Goal: Ask a question

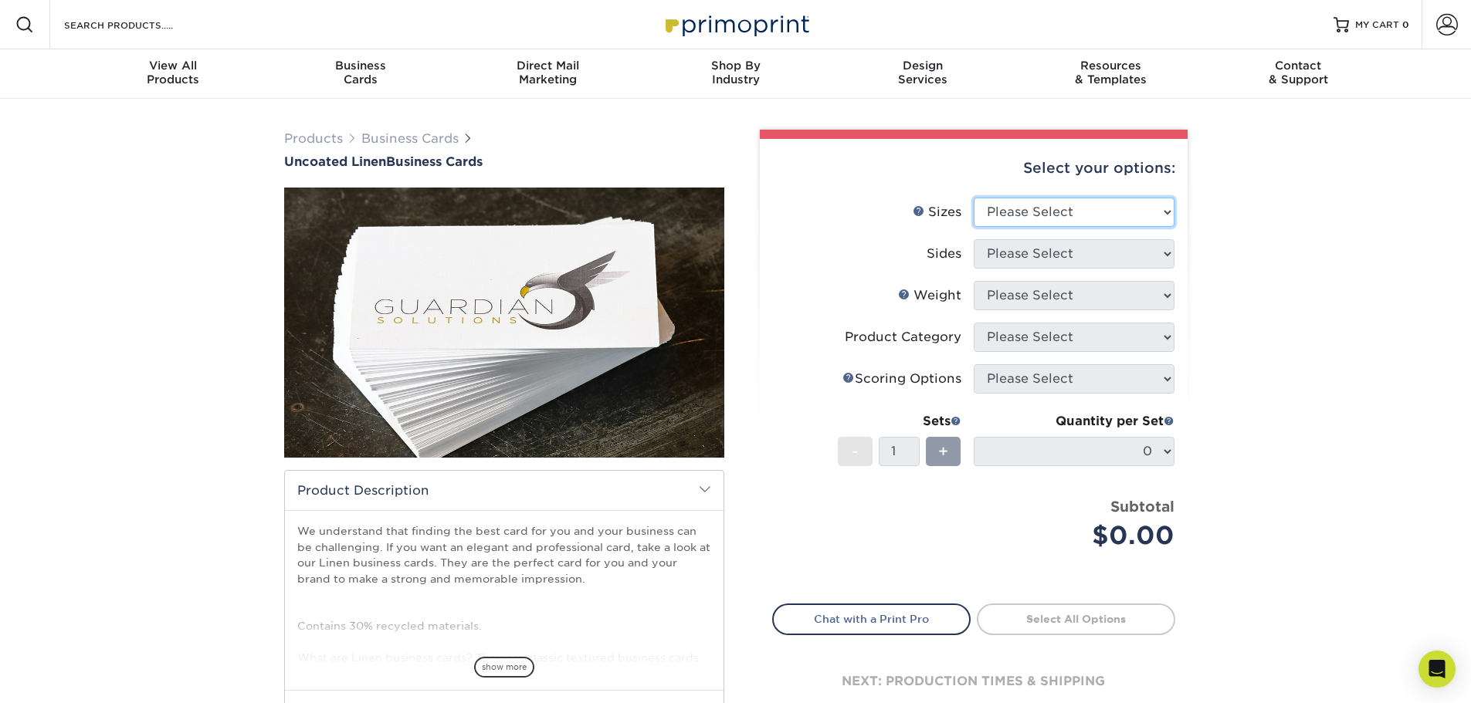
click at [1126, 215] on select "Please Select 2" x 3.5" - Standard 2" x 7" - Foldover Card 2.125" x 3.375" - Eu…" at bounding box center [1074, 212] width 201 height 29
select select "2.00x3.50"
click at [974, 198] on select "Please Select 2" x 3.5" - Standard 2" x 7" - Foldover Card 2.125" x 3.375" - Eu…" at bounding box center [1074, 212] width 201 height 29
click at [1049, 260] on select "Please Select Print Both Sides Print Front Only" at bounding box center [1074, 253] width 201 height 29
select select "32d3c223-f82c-492b-b915-ba065a00862f"
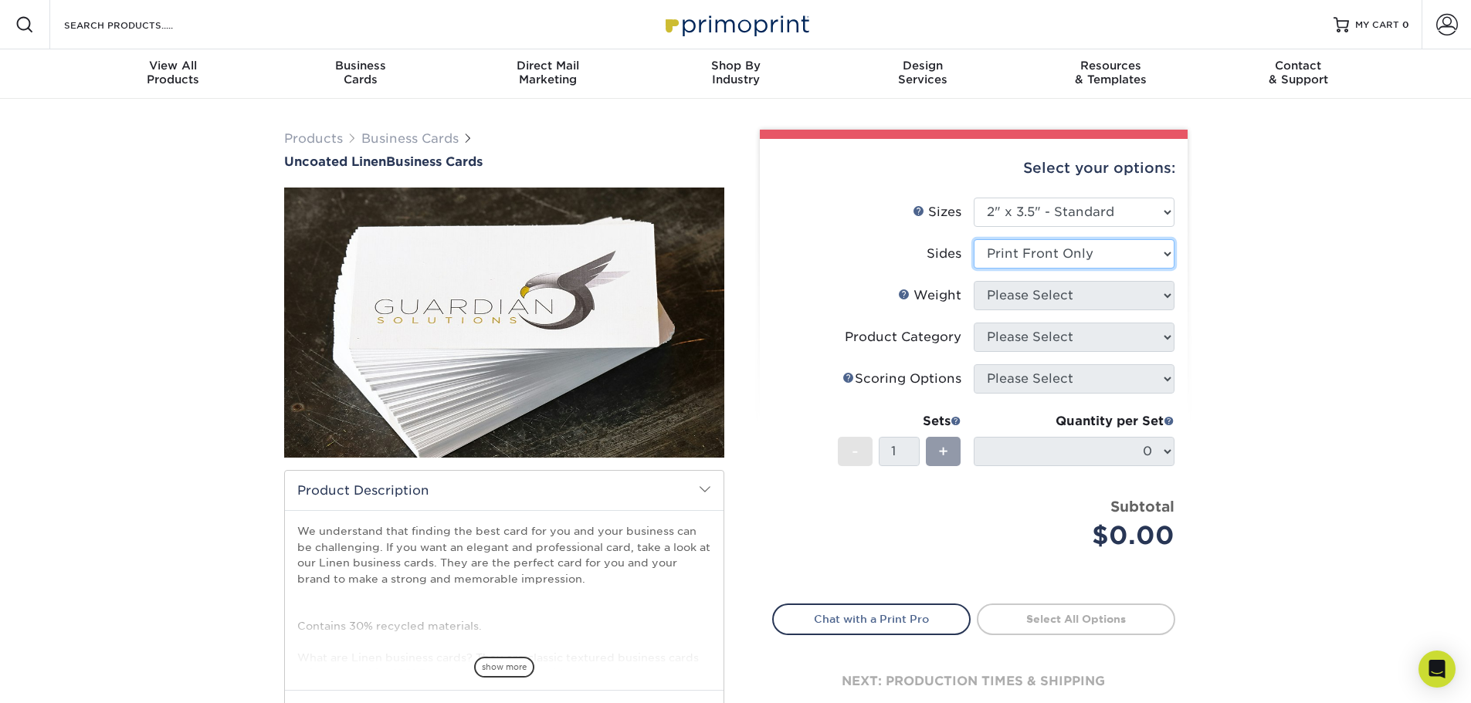
click at [974, 239] on select "Please Select Print Both Sides Print Front Only" at bounding box center [1074, 253] width 201 height 29
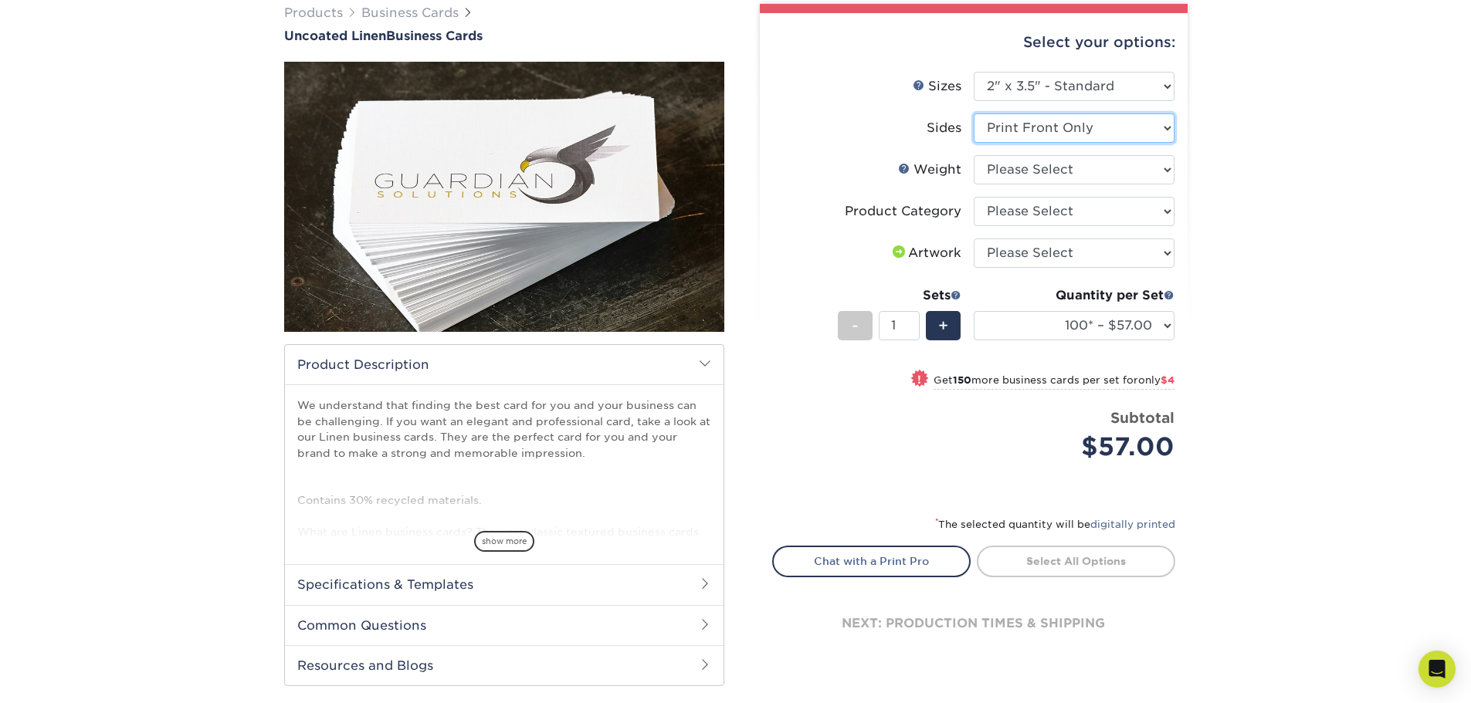
scroll to position [129, 0]
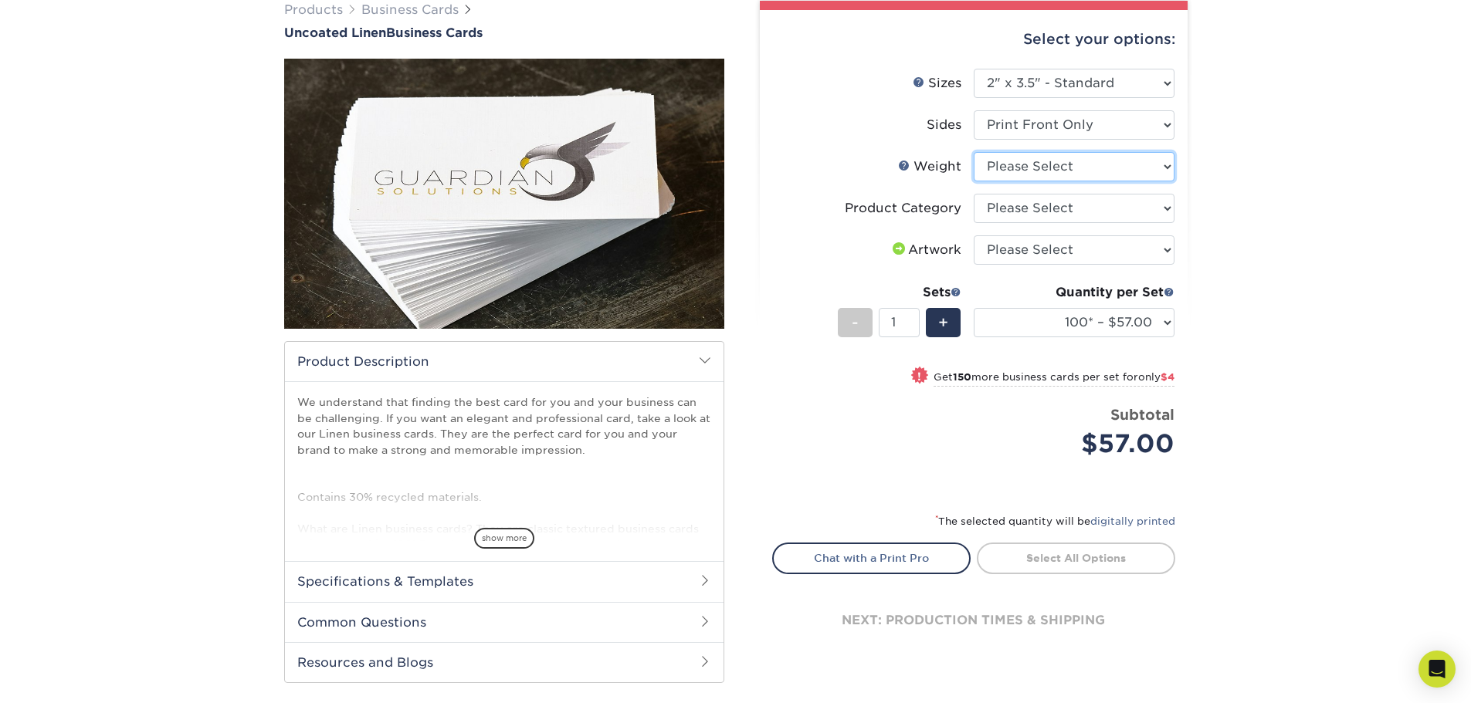
click at [1084, 174] on select "Please Select 100LB" at bounding box center [1074, 166] width 201 height 29
select select "100LB"
click at [974, 152] on select "Please Select 100LB" at bounding box center [1074, 166] width 201 height 29
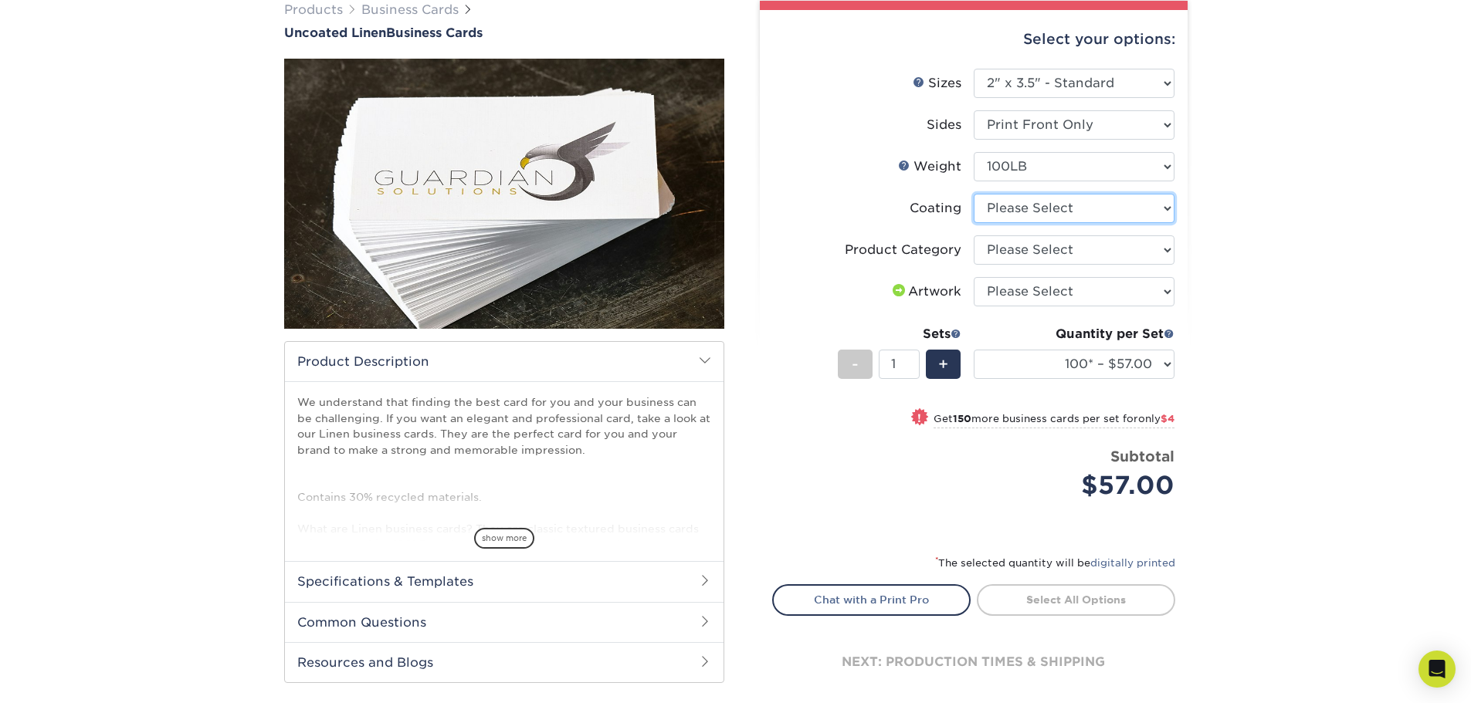
click at [1060, 207] on select at bounding box center [1074, 208] width 201 height 29
select select "3e7618de-abca-4bda-9f97-8b9129e913d8"
click at [974, 194] on select at bounding box center [1074, 208] width 201 height 29
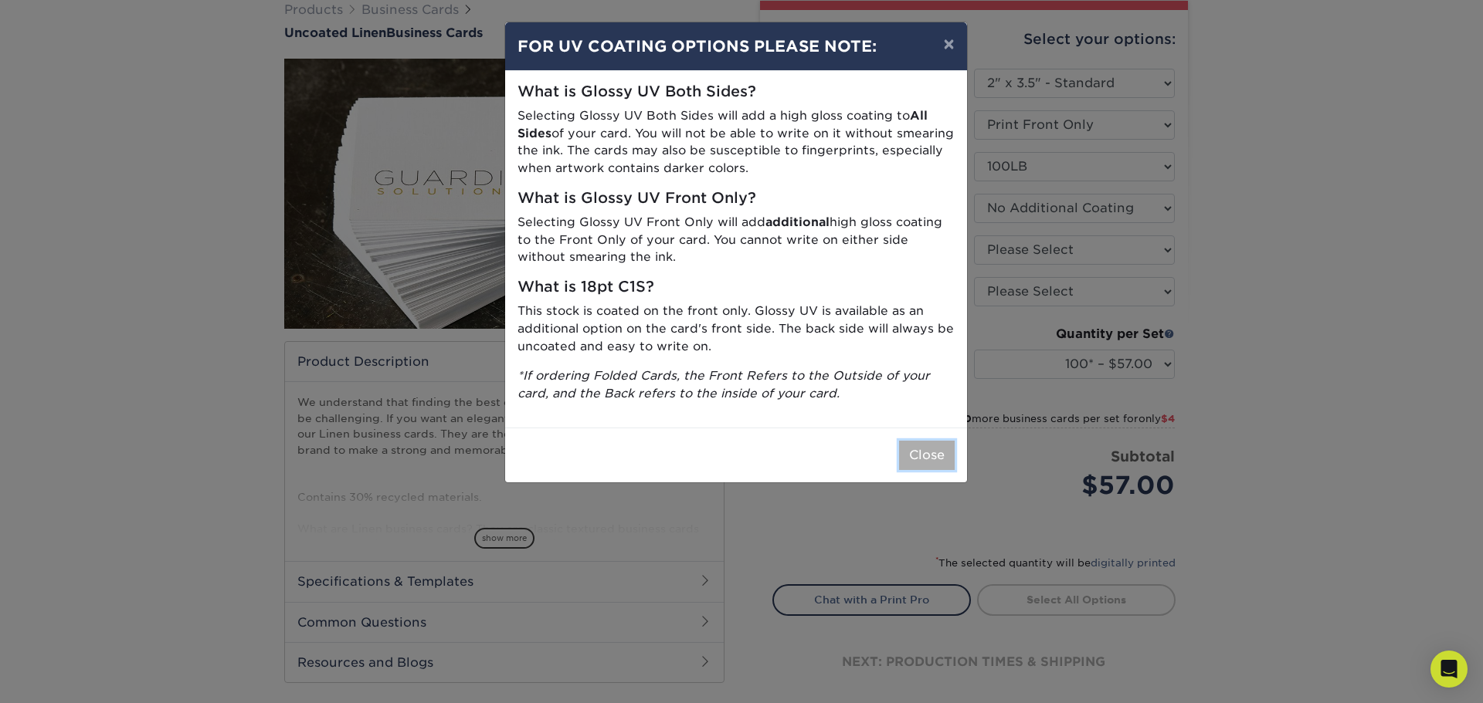
click at [927, 453] on button "Close" at bounding box center [927, 455] width 56 height 29
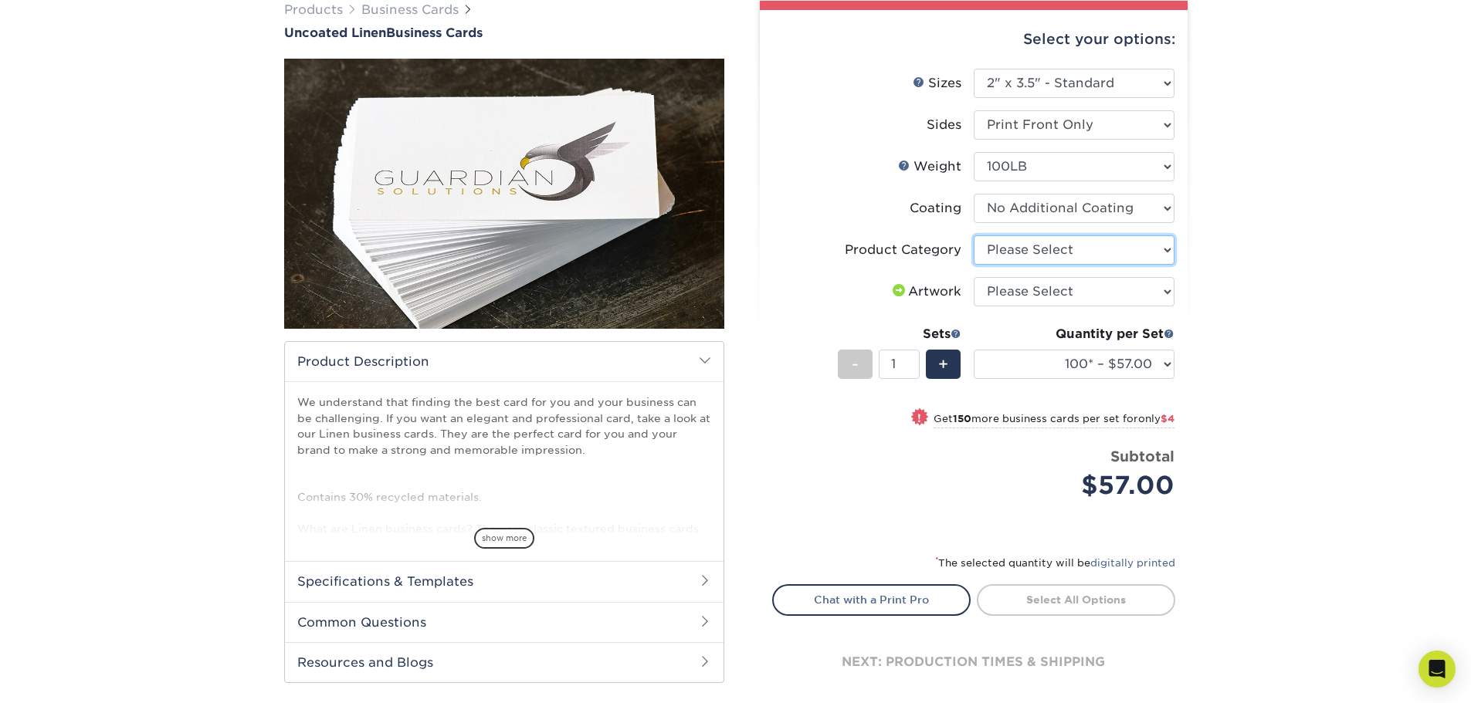
click at [1089, 251] on select "Please Select Business Cards" at bounding box center [1074, 250] width 201 height 29
select select "3b5148f1-0588-4f88-a218-97bcfdce65c1"
click at [974, 236] on select "Please Select Business Cards" at bounding box center [1074, 250] width 201 height 29
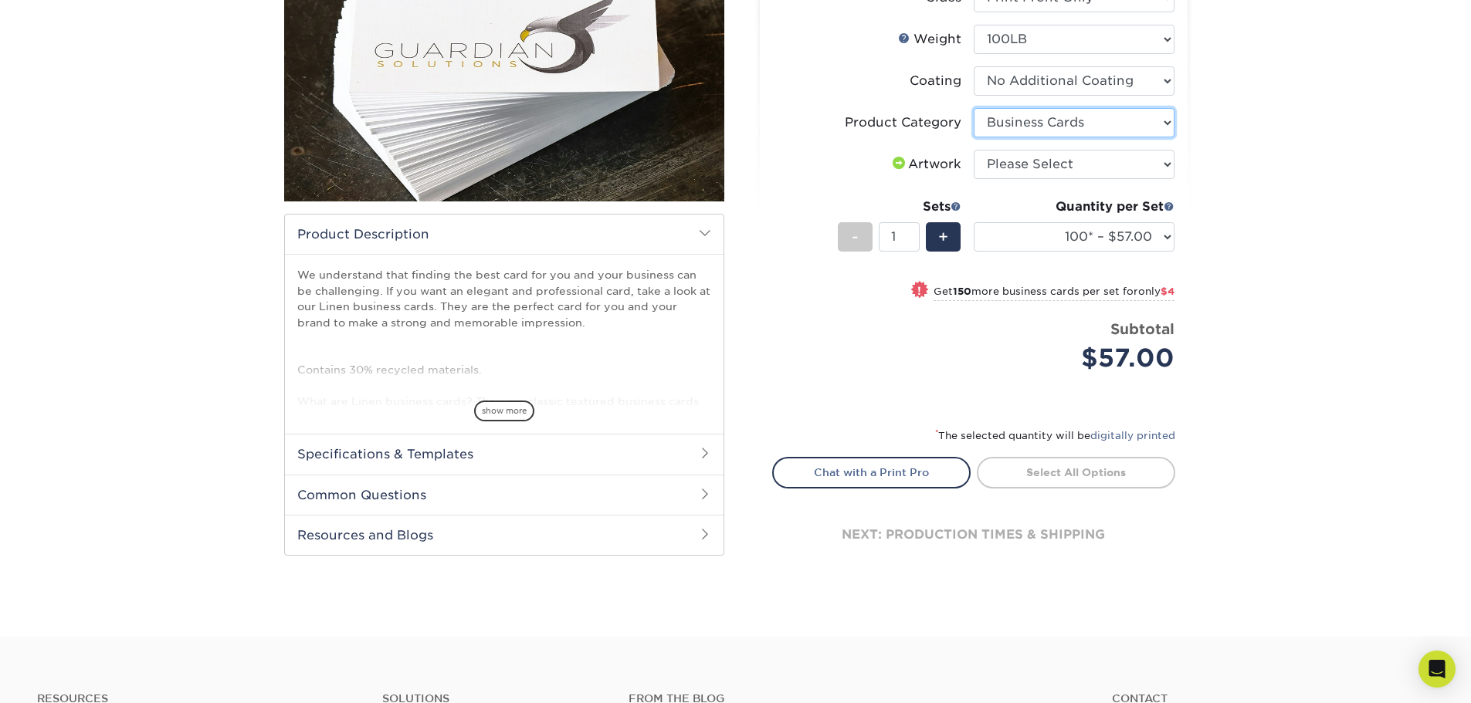
scroll to position [257, 0]
click at [496, 409] on span "show more" at bounding box center [504, 410] width 60 height 21
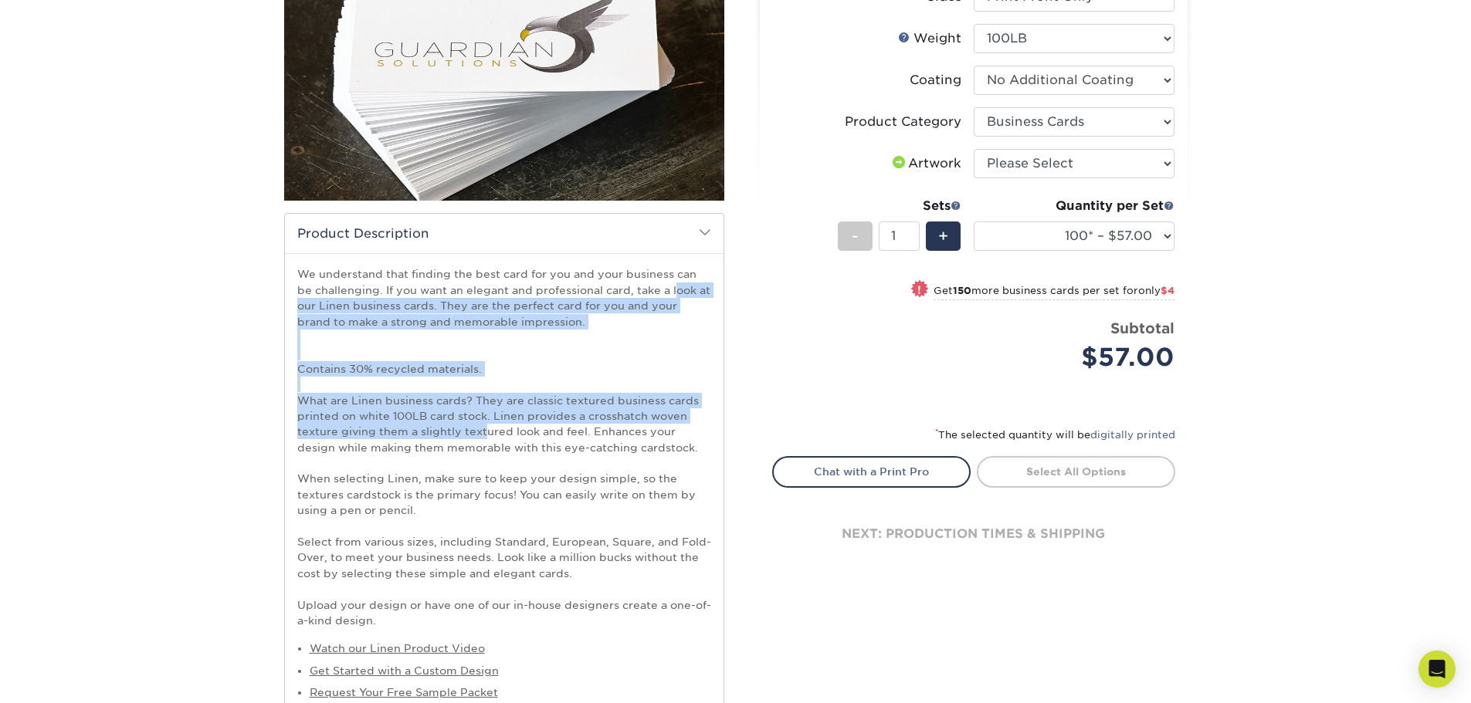
drag, startPoint x: 423, startPoint y: 283, endPoint x: 485, endPoint y: 432, distance: 160.6
click at [485, 432] on p "We understand that finding the best card for you and your business can be chall…" at bounding box center [504, 447] width 414 height 362
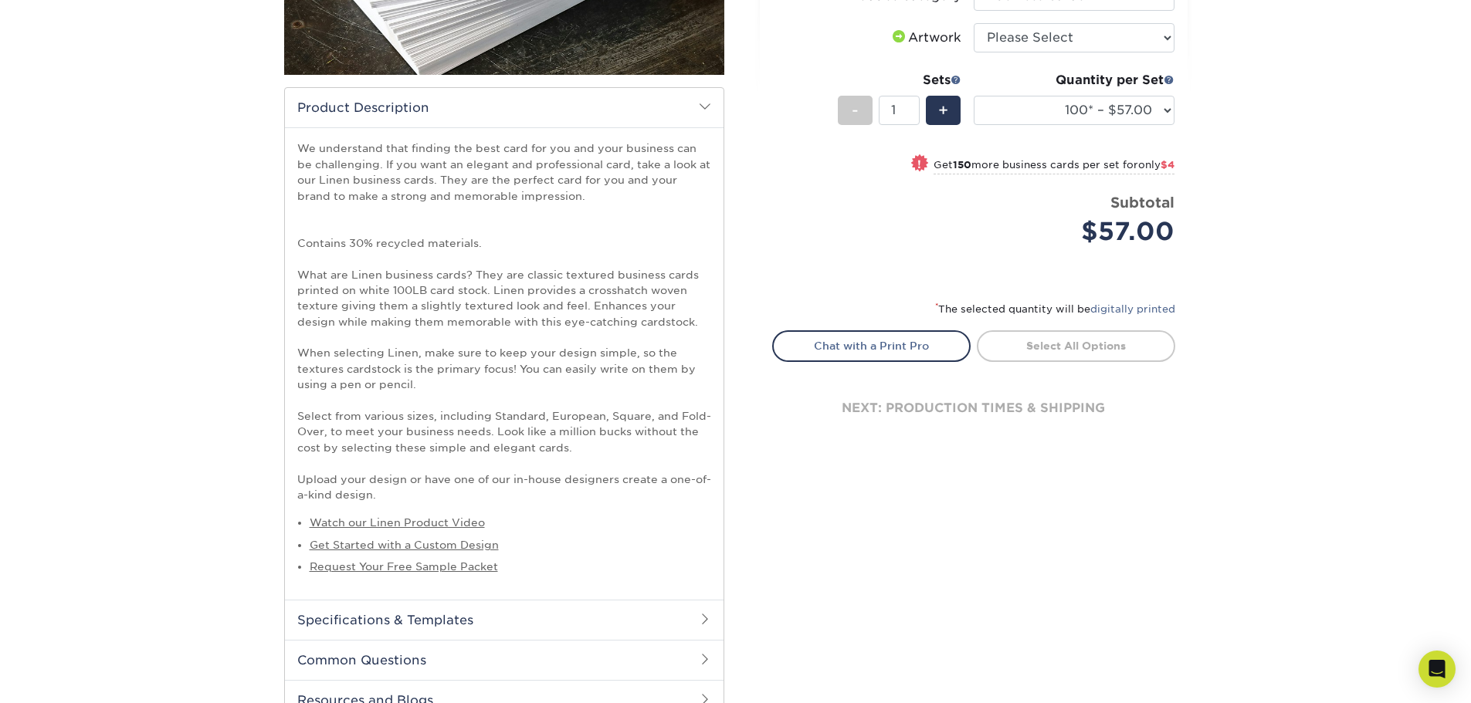
scroll to position [386, 0]
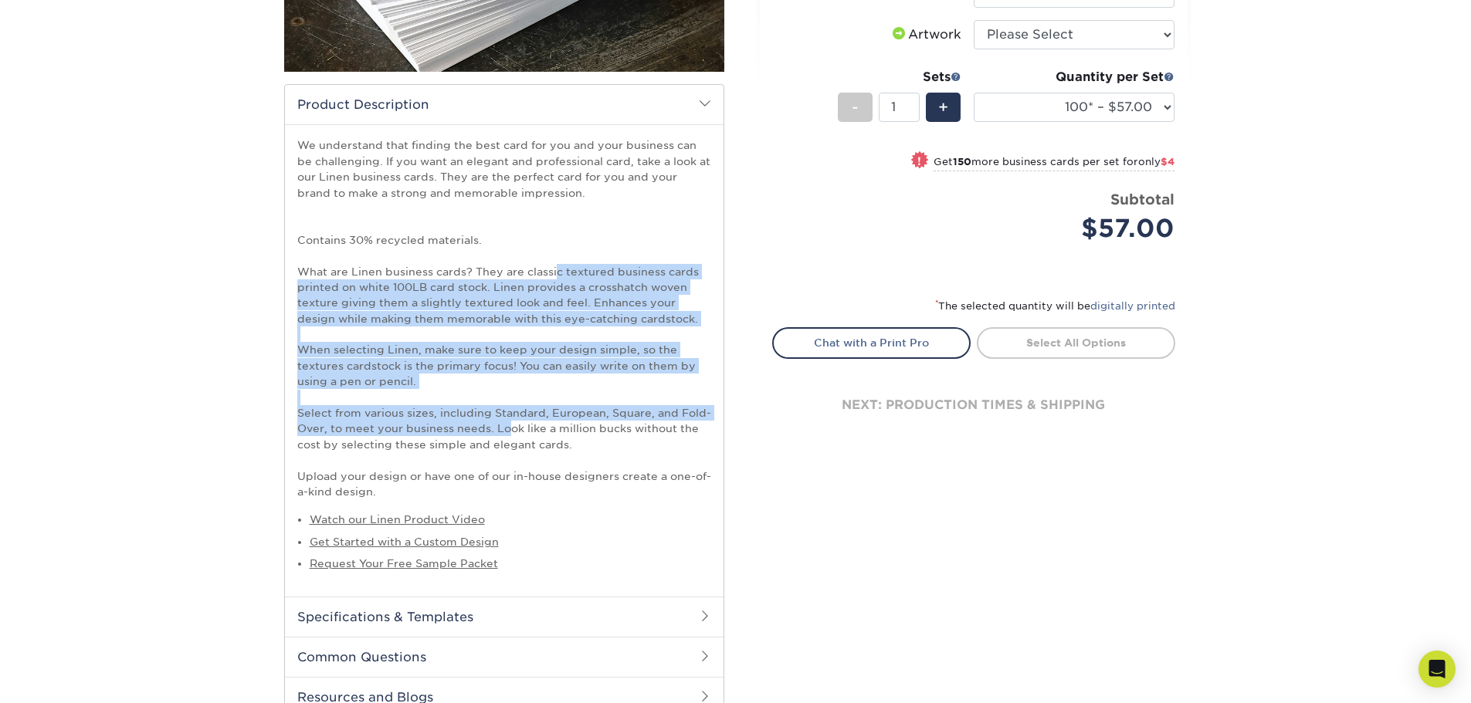
drag, startPoint x: 555, startPoint y: 276, endPoint x: 513, endPoint y: 431, distance: 160.7
click at [512, 430] on p "We understand that finding the best card for you and your business can be chall…" at bounding box center [504, 318] width 414 height 362
click at [514, 431] on p "We understand that finding the best card for you and your business can be chall…" at bounding box center [504, 318] width 414 height 362
drag, startPoint x: 426, startPoint y: 283, endPoint x: 488, endPoint y: 436, distance: 164.9
click at [488, 436] on p "We understand that finding the best card for you and your business can be chall…" at bounding box center [504, 318] width 414 height 362
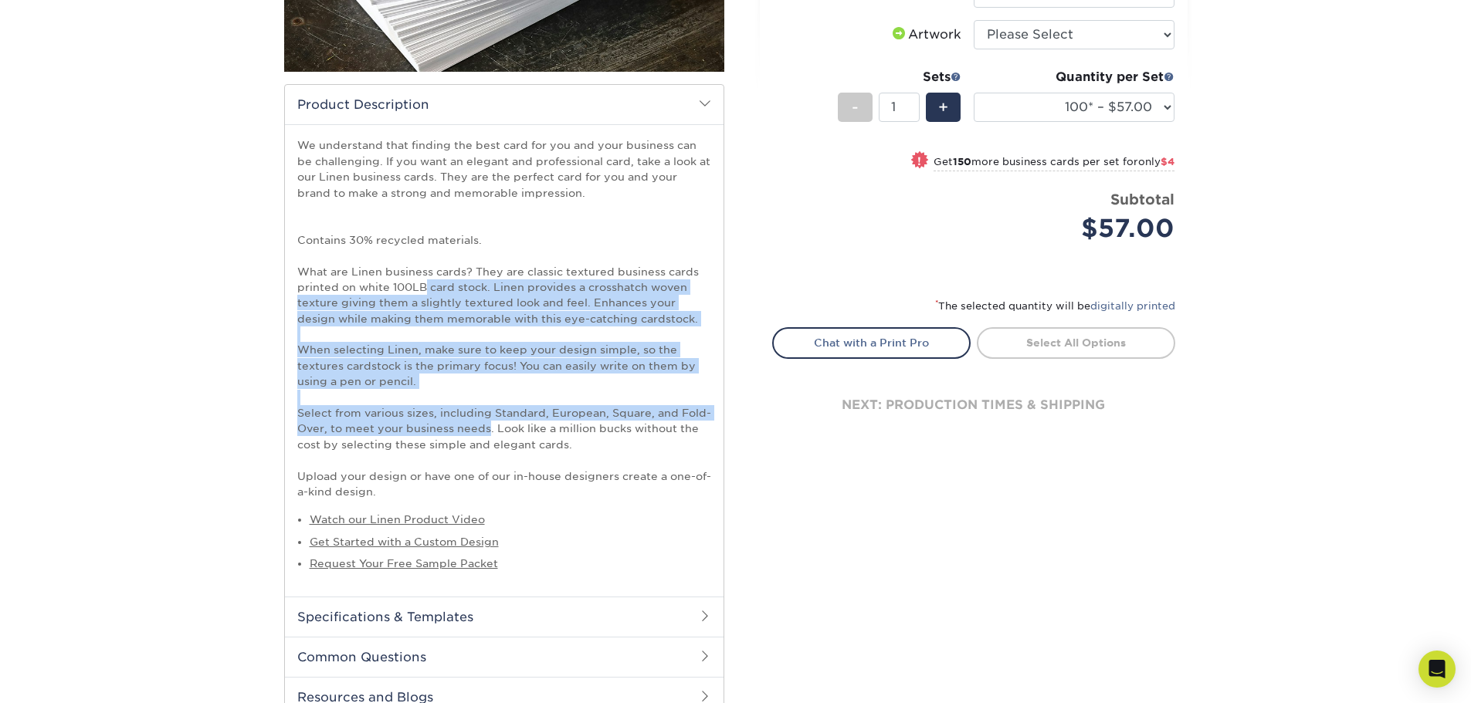
click at [488, 436] on p "We understand that finding the best card for you and your business can be chall…" at bounding box center [504, 318] width 414 height 362
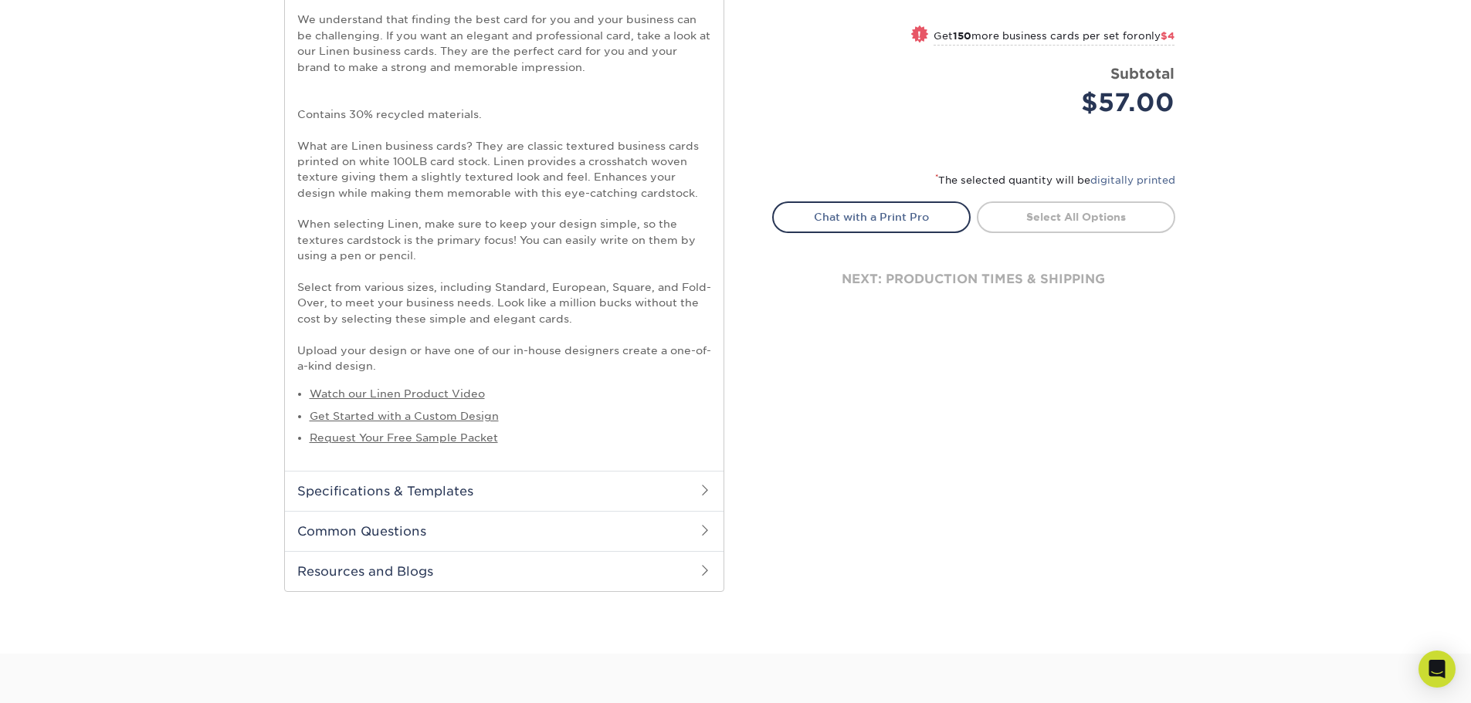
scroll to position [515, 0]
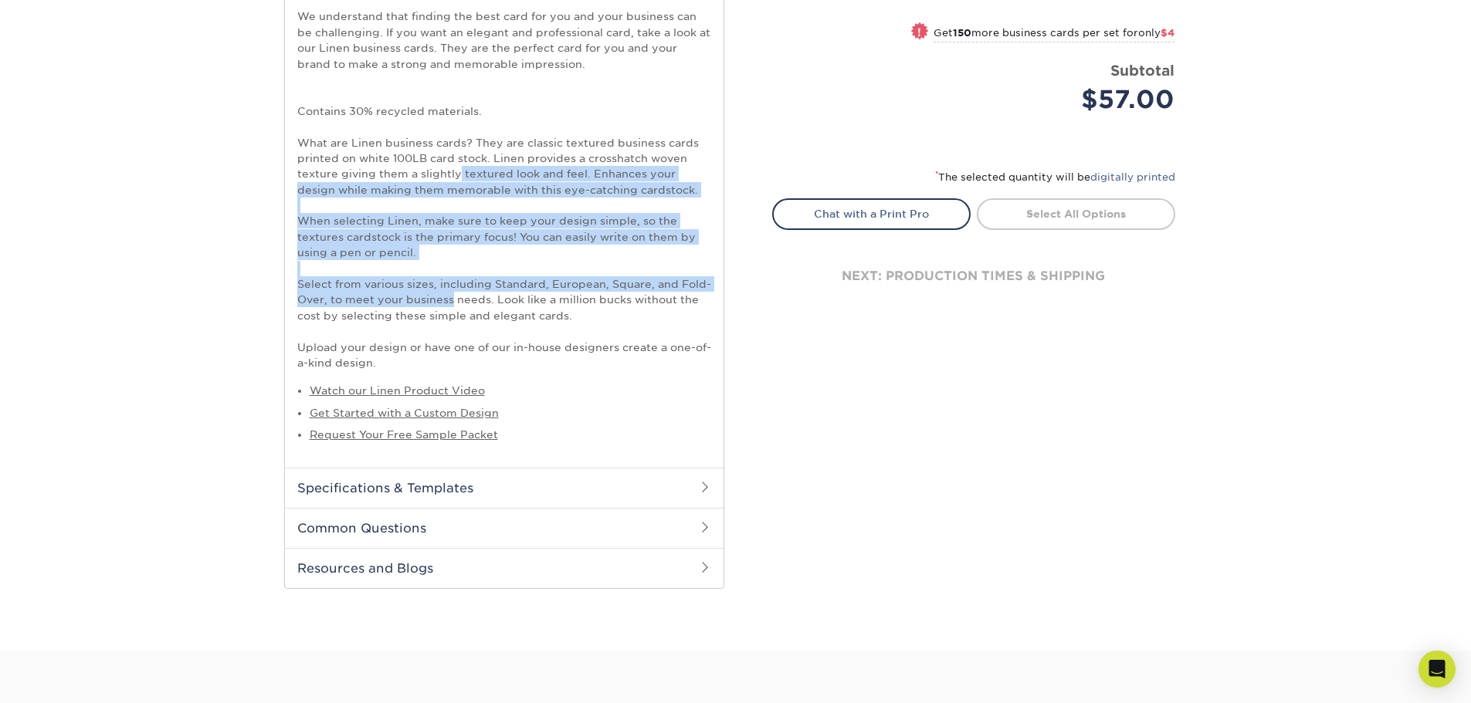
drag, startPoint x: 447, startPoint y: 287, endPoint x: 456, endPoint y: 176, distance: 111.6
click at [456, 176] on p "We understand that finding the best card for you and your business can be chall…" at bounding box center [504, 189] width 414 height 362
click at [460, 176] on p "We understand that finding the best card for you and your business can be chall…" at bounding box center [504, 189] width 414 height 362
drag, startPoint x: 509, startPoint y: 171, endPoint x: 493, endPoint y: 303, distance: 133.8
click at [493, 303] on p "We understand that finding the best card for you and your business can be chall…" at bounding box center [504, 189] width 414 height 362
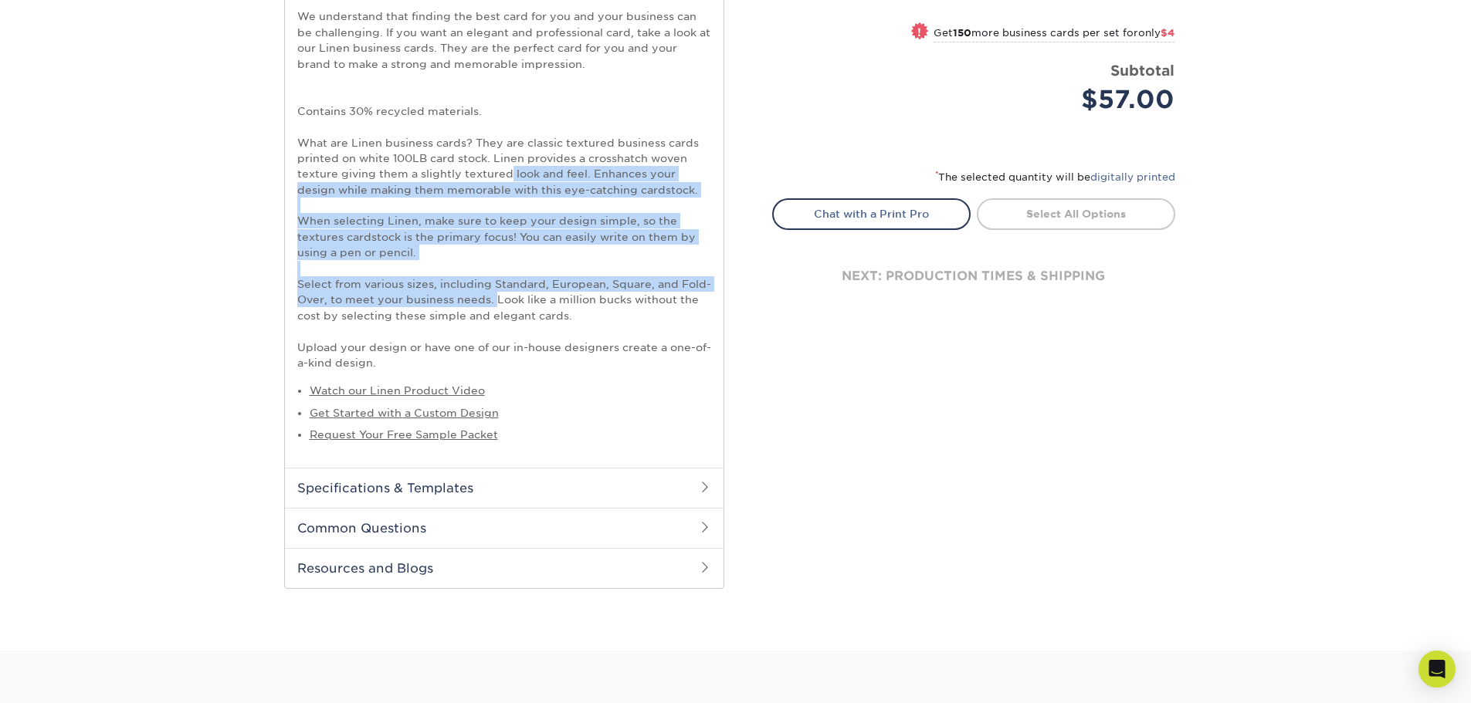
click at [493, 304] on p "We understand that finding the best card for you and your business can be chall…" at bounding box center [504, 189] width 414 height 362
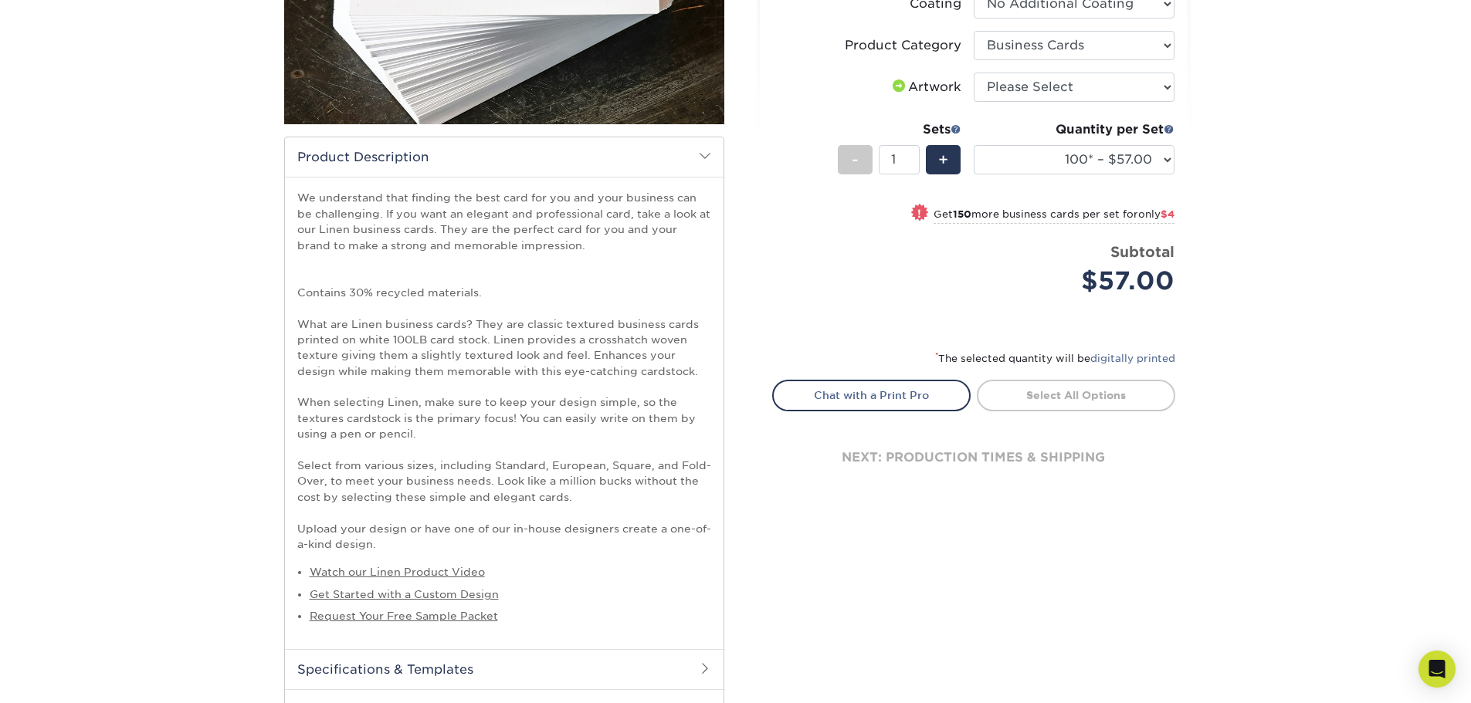
scroll to position [257, 0]
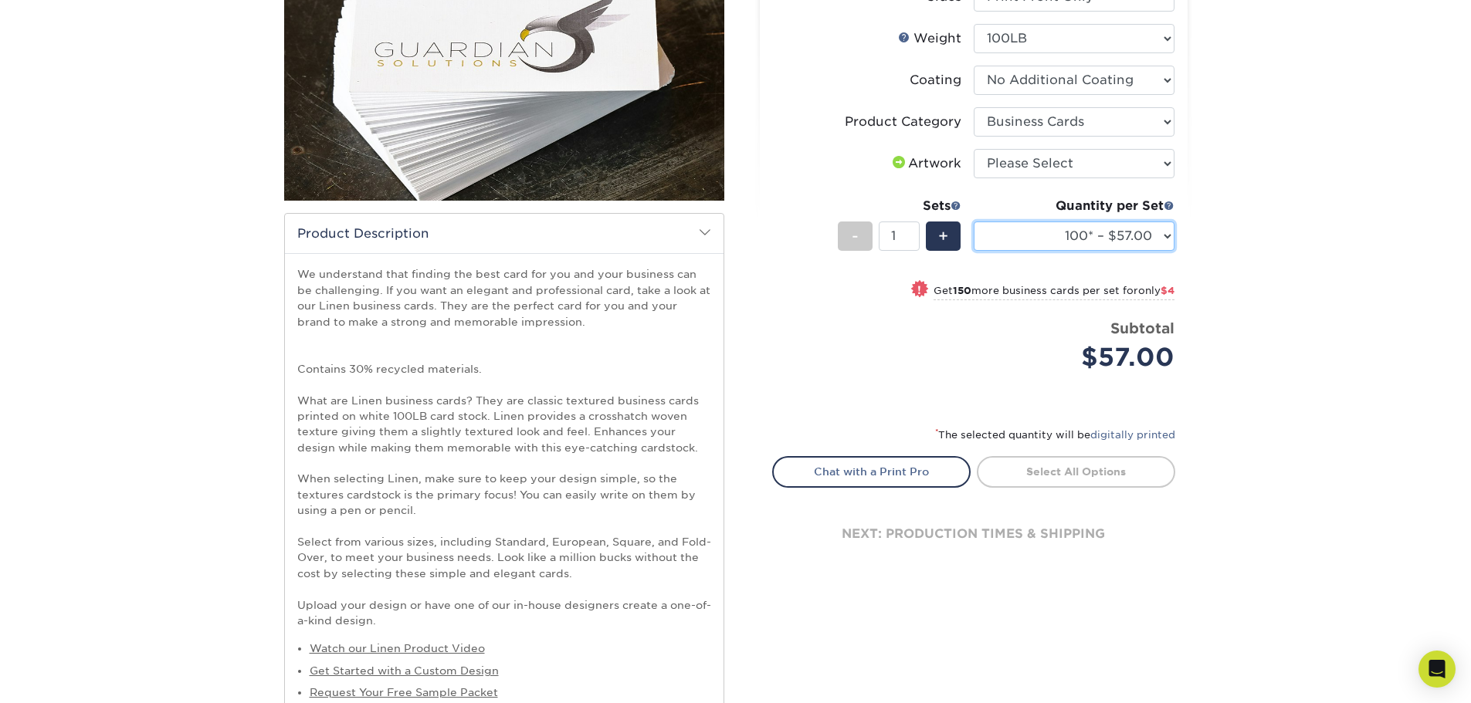
click at [1149, 236] on select "100* – $57.00 250* – $61.00 500* – $69.00 1000 – $72.00 2500 – $114.00 5000 – $…" at bounding box center [1074, 236] width 201 height 29
select select "1000 – $72.00"
click at [974, 222] on select "100* – $57.00 250* – $61.00 500* – $69.00 1000 – $72.00 2500 – $114.00 5000 – $…" at bounding box center [1074, 236] width 201 height 29
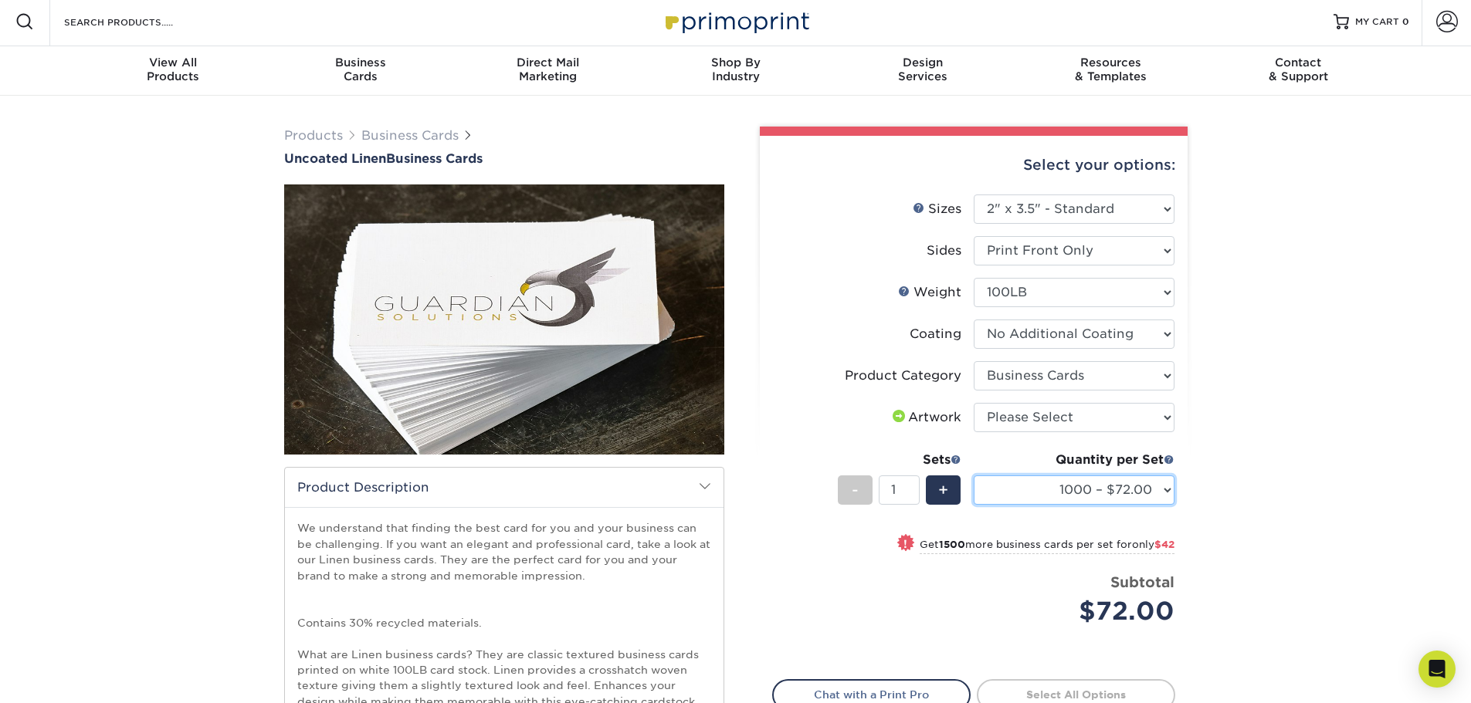
scroll to position [0, 0]
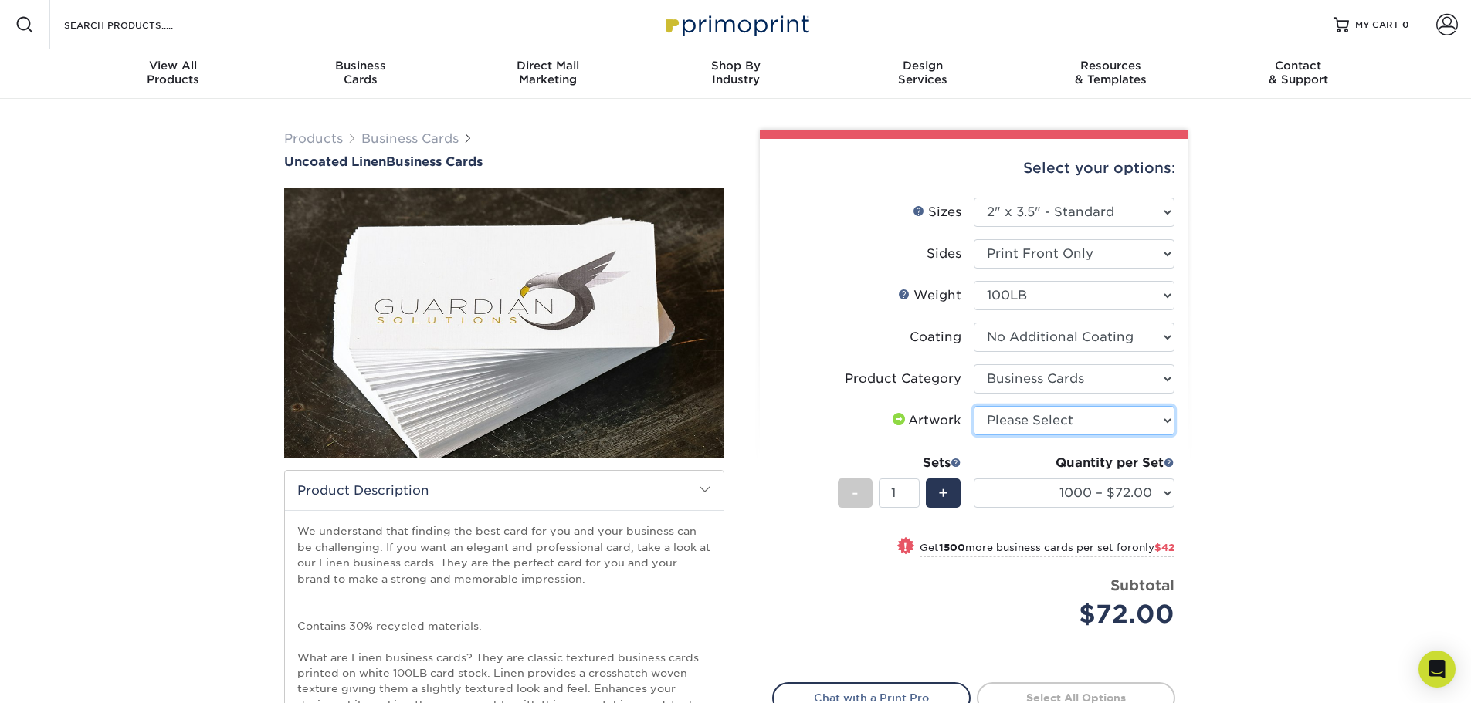
click at [1117, 429] on select "Please Select I will upload files I need a design - $100" at bounding box center [1074, 420] width 201 height 29
select select "upload"
click at [974, 406] on select "Please Select I will upload files I need a design - $100" at bounding box center [1074, 420] width 201 height 29
click at [1208, 380] on div "Products Business Cards Uncoated Linen Business Cards show more" at bounding box center [735, 632] width 1471 height 1067
click at [1295, 255] on div "Products Business Cards Uncoated Linen Business Cards show more" at bounding box center [735, 632] width 1471 height 1067
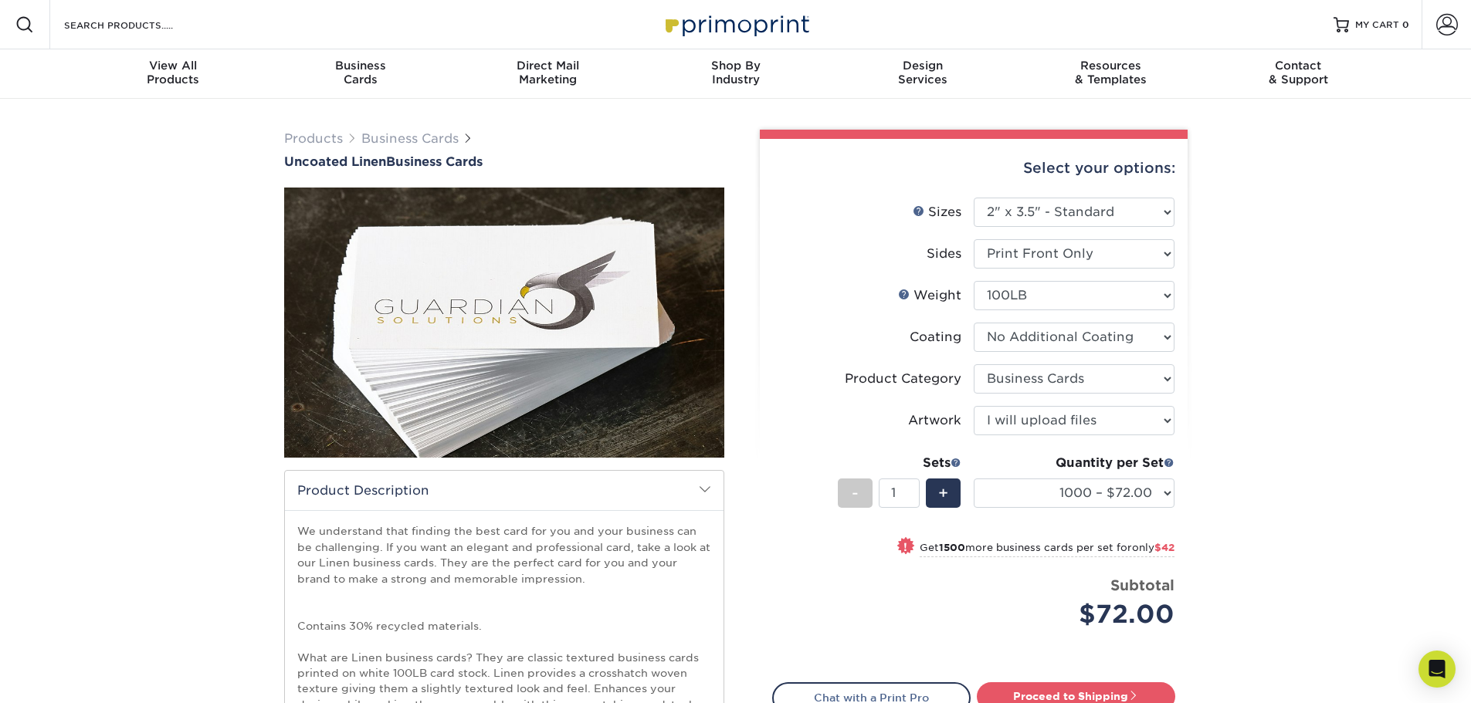
click at [1259, 239] on div "Products Business Cards Uncoated Linen Business Cards show more" at bounding box center [735, 632] width 1471 height 1067
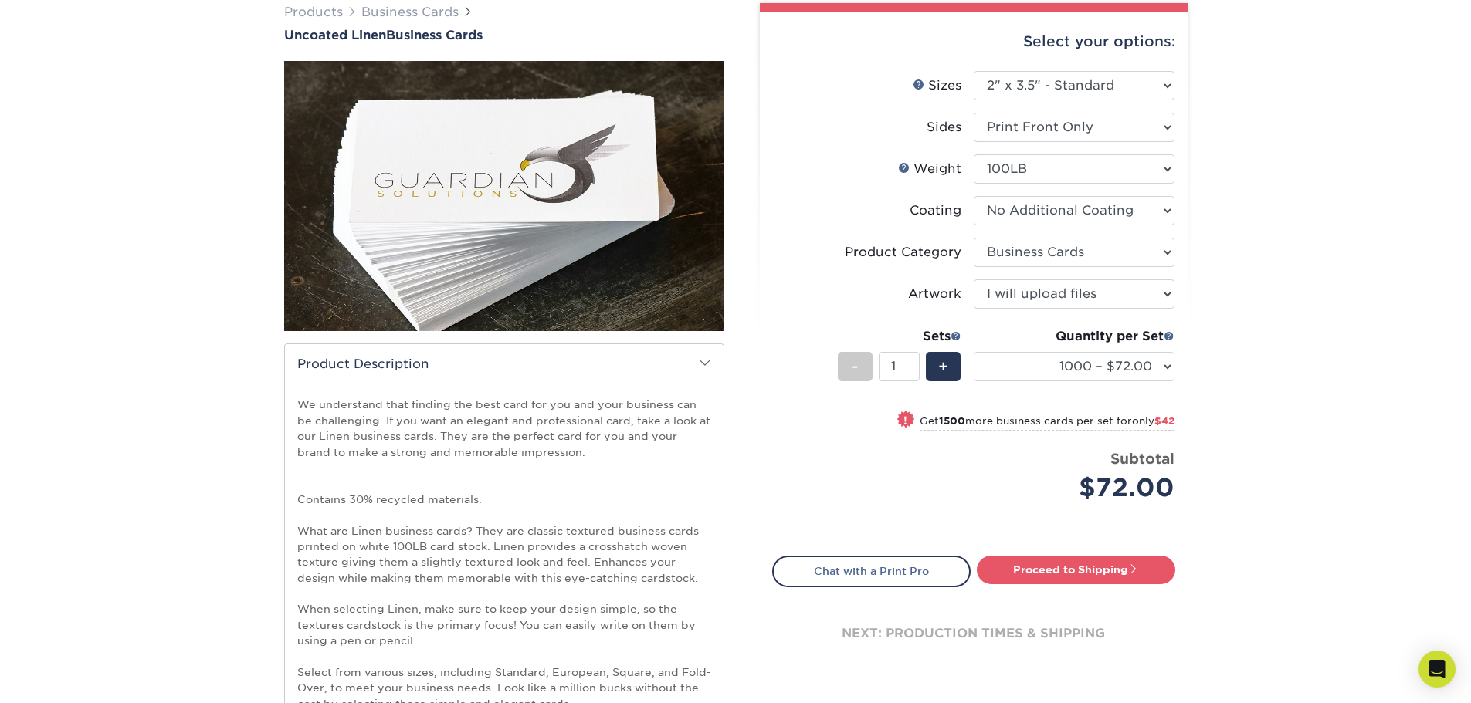
scroll to position [129, 0]
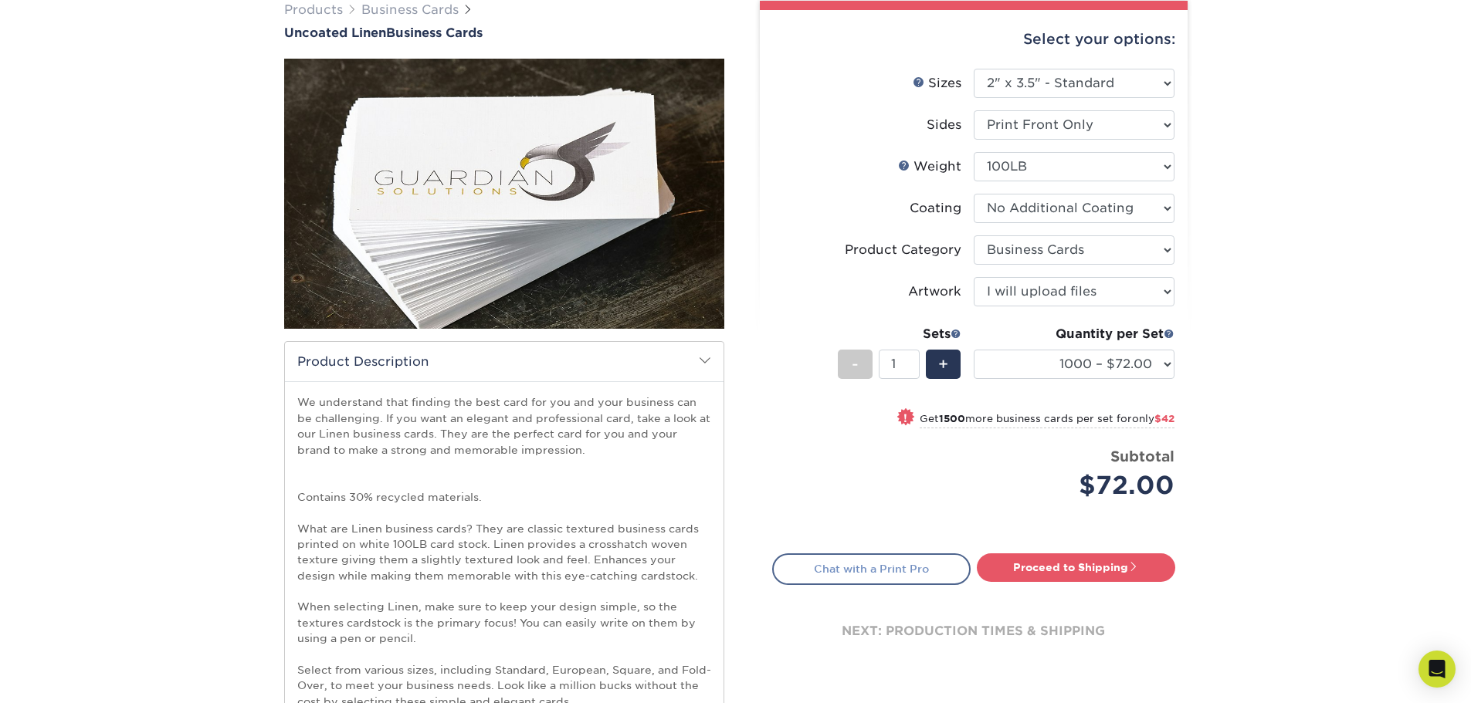
click at [923, 565] on link "Chat with a Print Pro" at bounding box center [871, 569] width 198 height 31
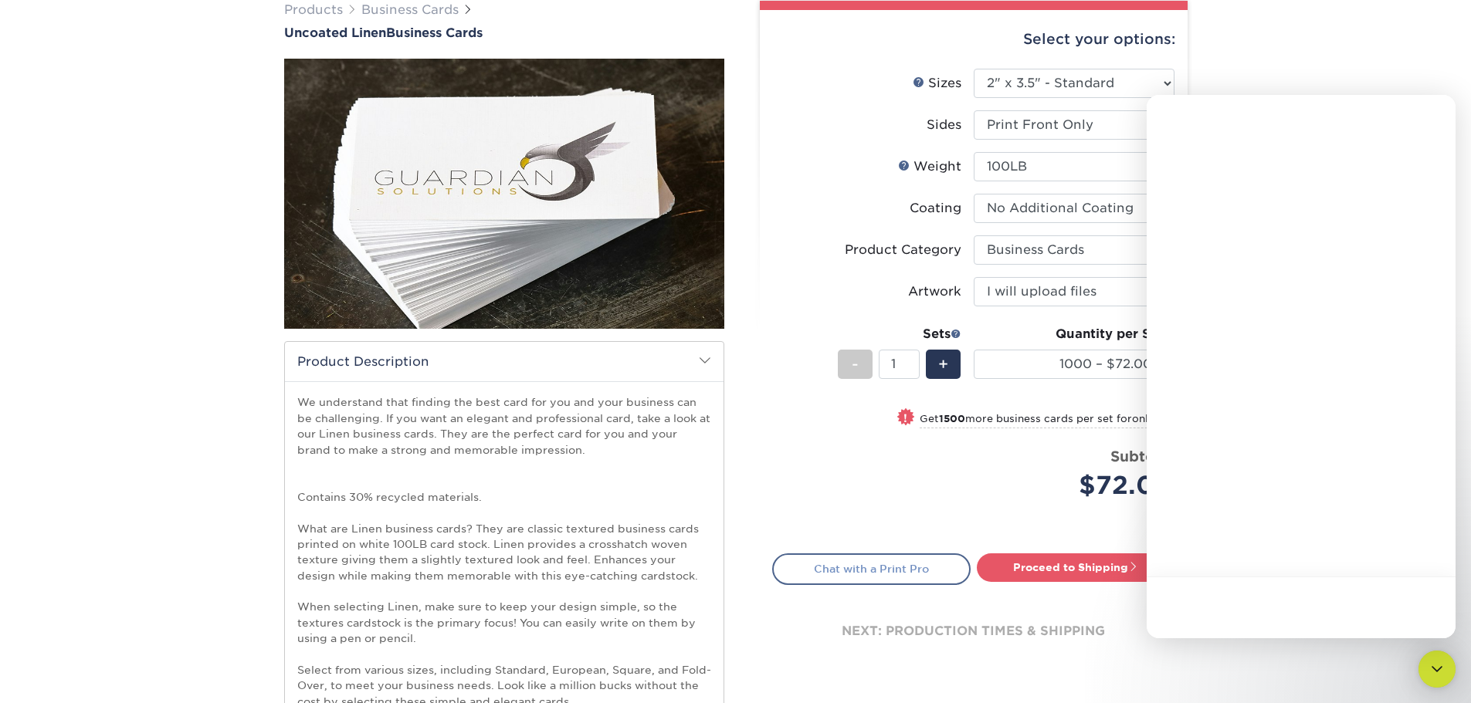
scroll to position [0, 0]
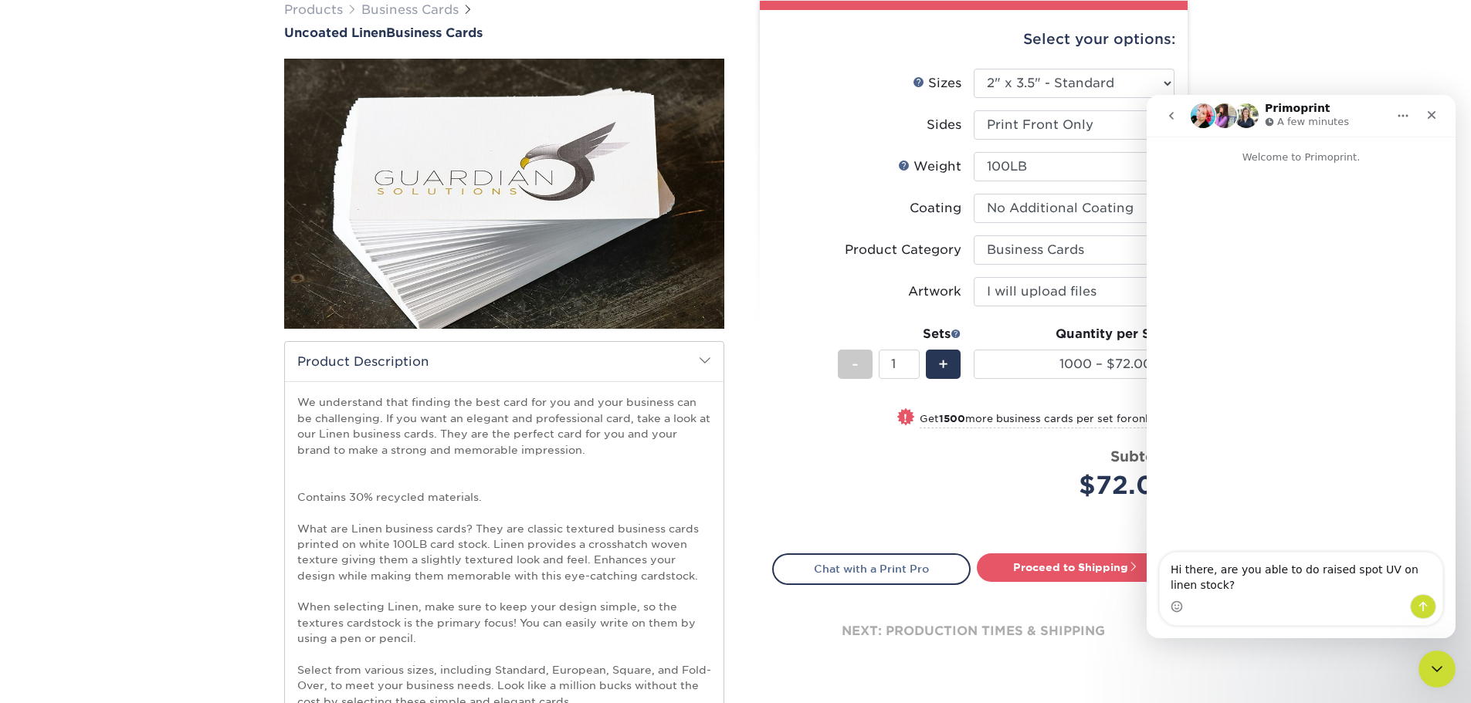
type textarea "Hi there, are you able to do raised spot UV on linen stock?"
click at [1425, 616] on button "Send a message…" at bounding box center [1423, 607] width 26 height 25
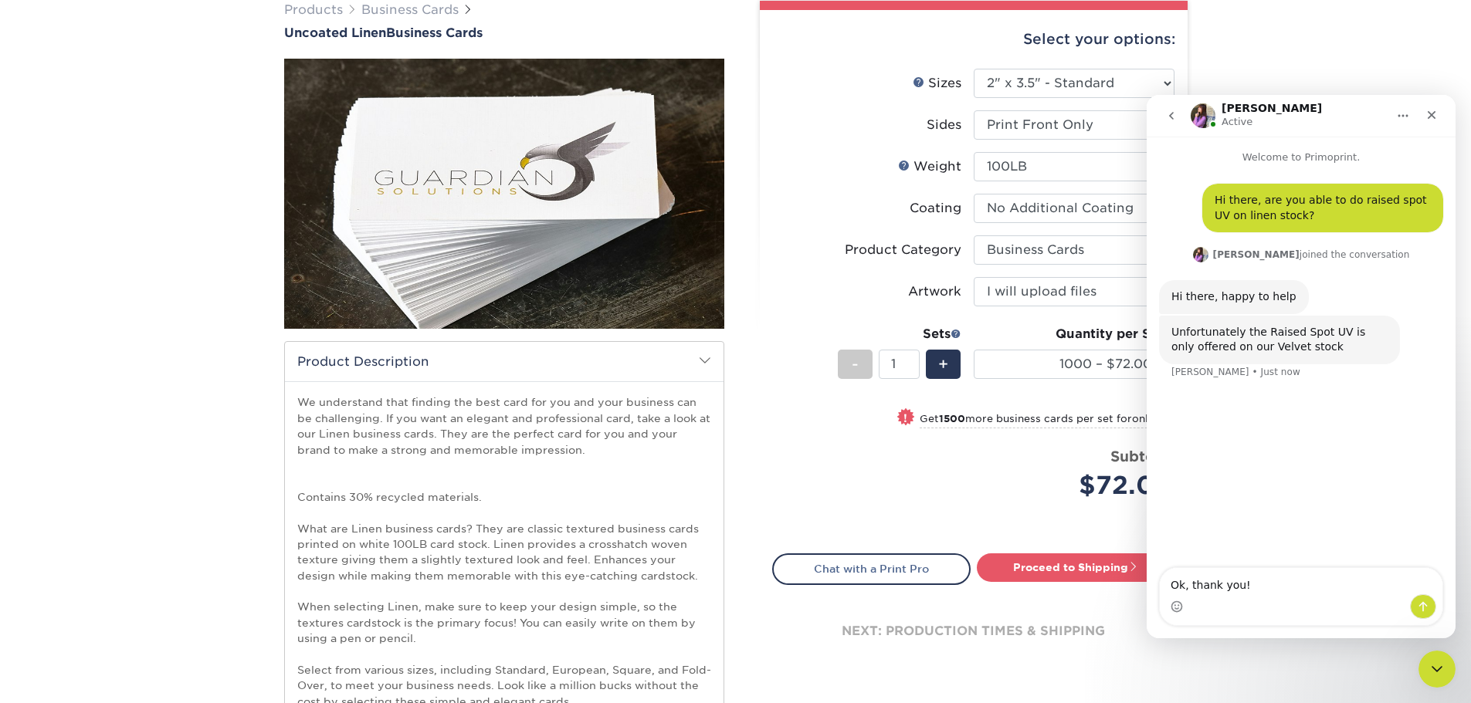
type textarea "Ok, thank you!"
click at [1425, 615] on button "Send a message…" at bounding box center [1423, 607] width 26 height 25
